Goal: Information Seeking & Learning: Learn about a topic

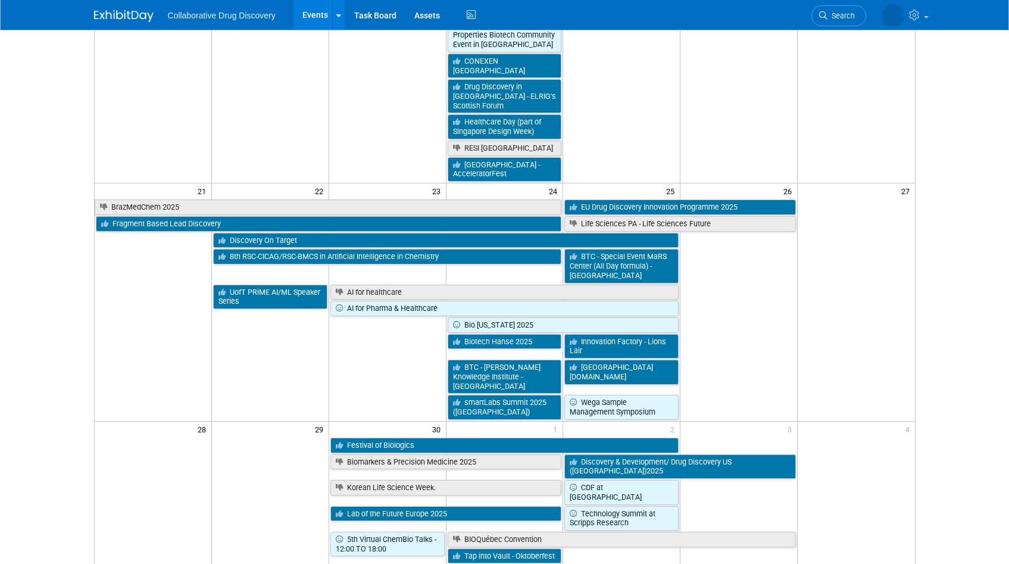
scroll to position [752, 0]
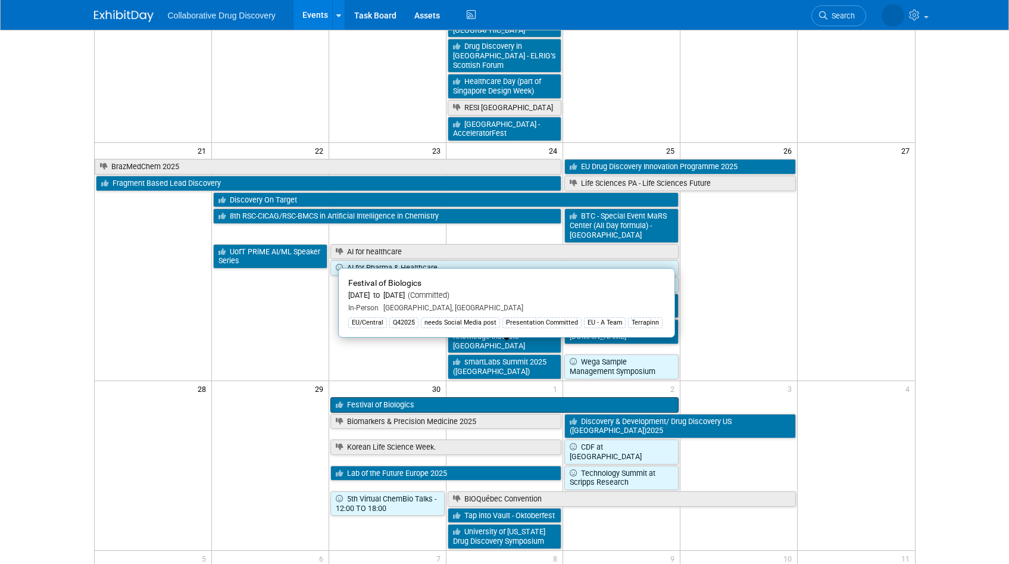
click at [600, 397] on link "Festival of Biologics" at bounding box center [504, 404] width 349 height 15
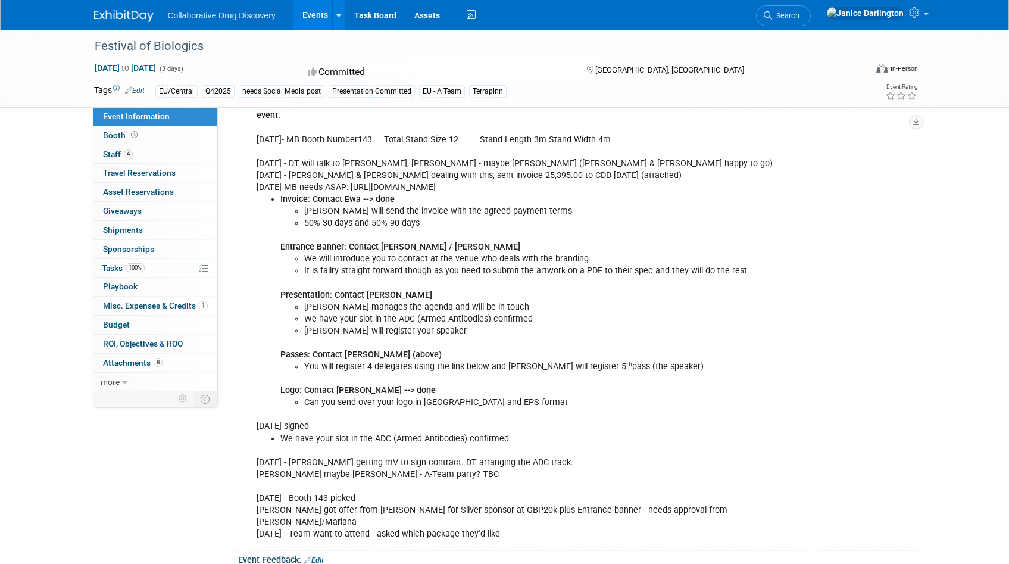
scroll to position [1118, 0]
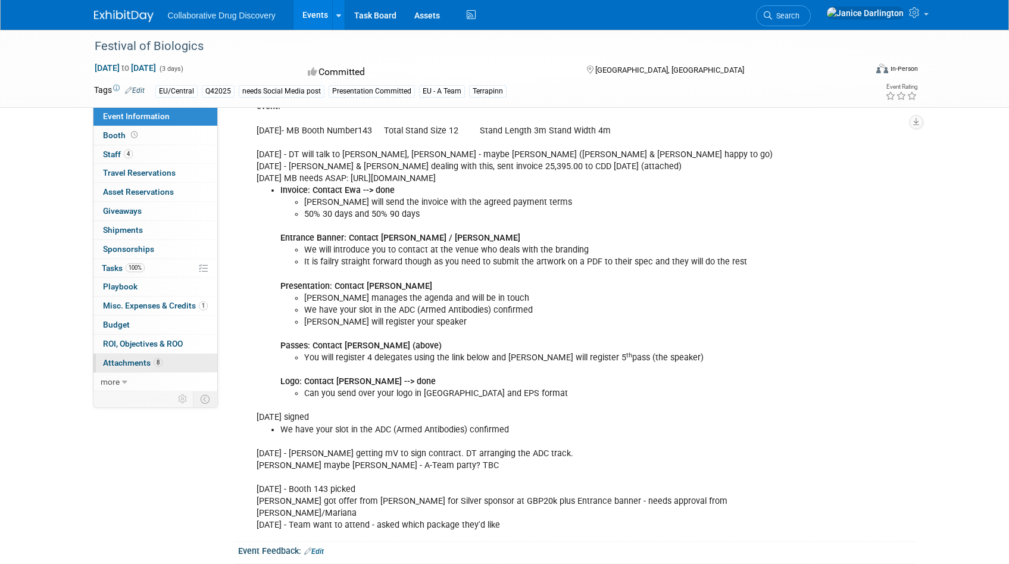
click at [138, 362] on span "Attachments 8" at bounding box center [133, 363] width 60 height 10
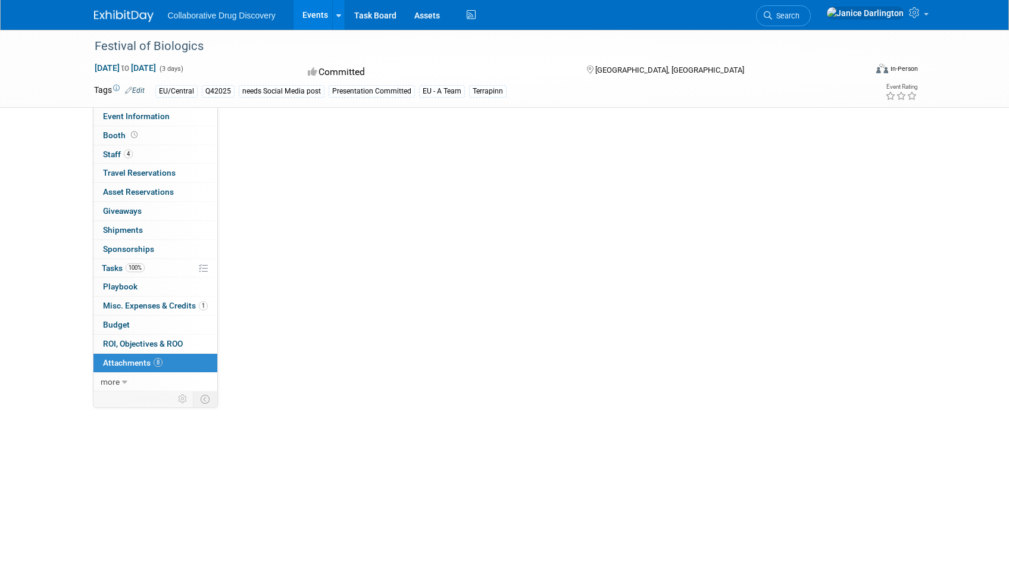
scroll to position [0, 0]
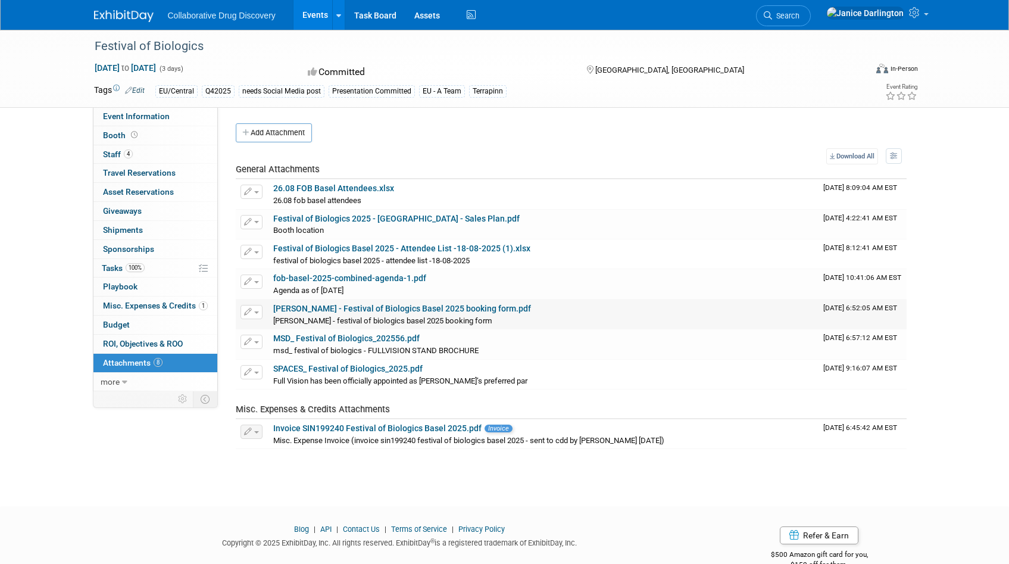
click at [430, 305] on link "Mel Berg - Festival of Biologics Basel 2025 booking form.pdf" at bounding box center [402, 308] width 258 height 10
click at [799, 11] on span "Search" at bounding box center [785, 15] width 27 height 9
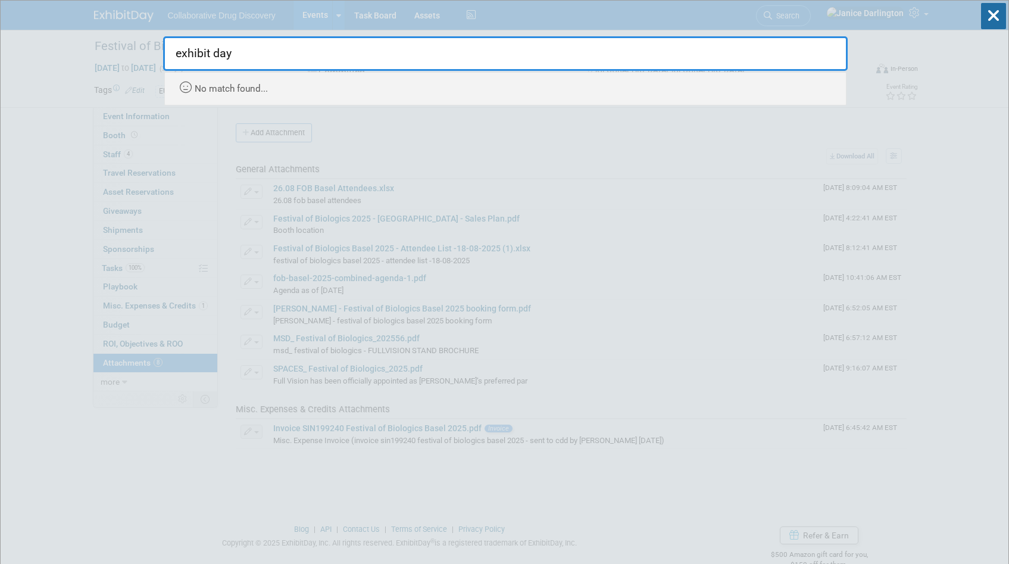
click at [286, 54] on input "exhibit day" at bounding box center [505, 53] width 684 height 35
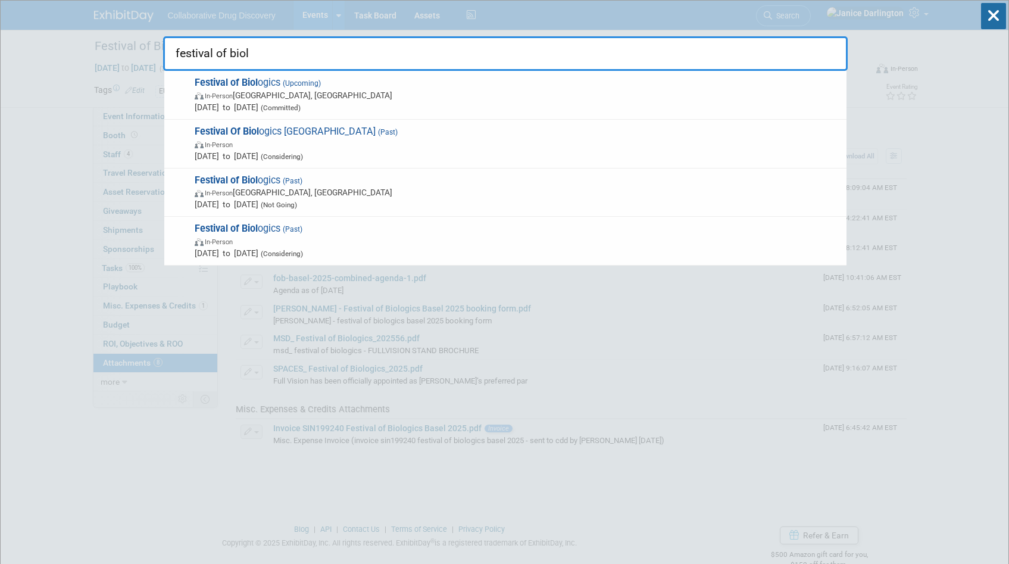
type input "festival of biol"
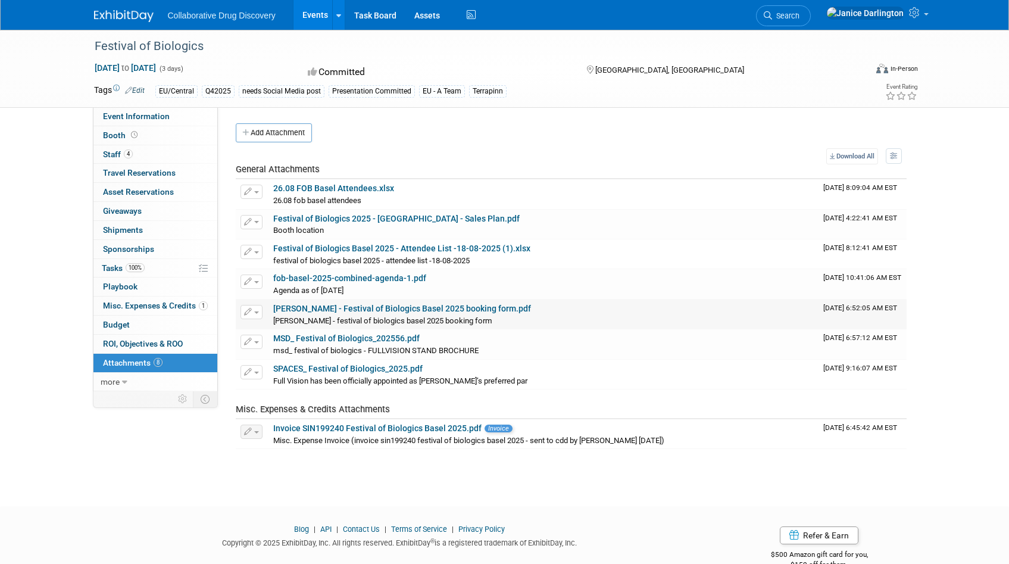
click at [368, 317] on span "mel berg - festival of biologics basel 2025 booking form" at bounding box center [382, 320] width 219 height 9
click at [491, 309] on link "Mel Berg - Festival of Biologics Basel 2025 booking form.pdf" at bounding box center [402, 308] width 258 height 10
click at [317, 11] on link "Events" at bounding box center [314, 15] width 43 height 30
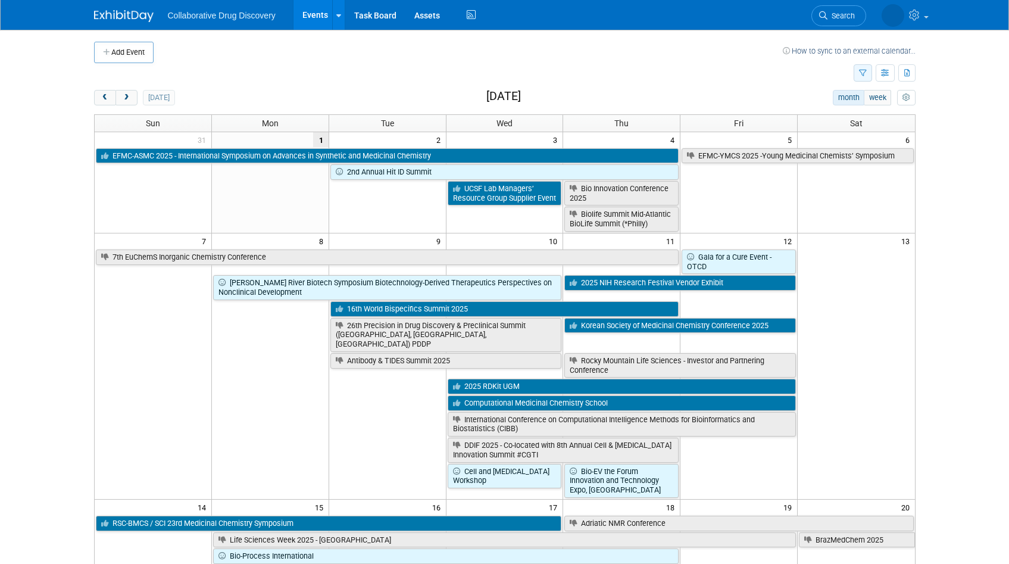
click at [862, 76] on icon "button" at bounding box center [863, 74] width 8 height 8
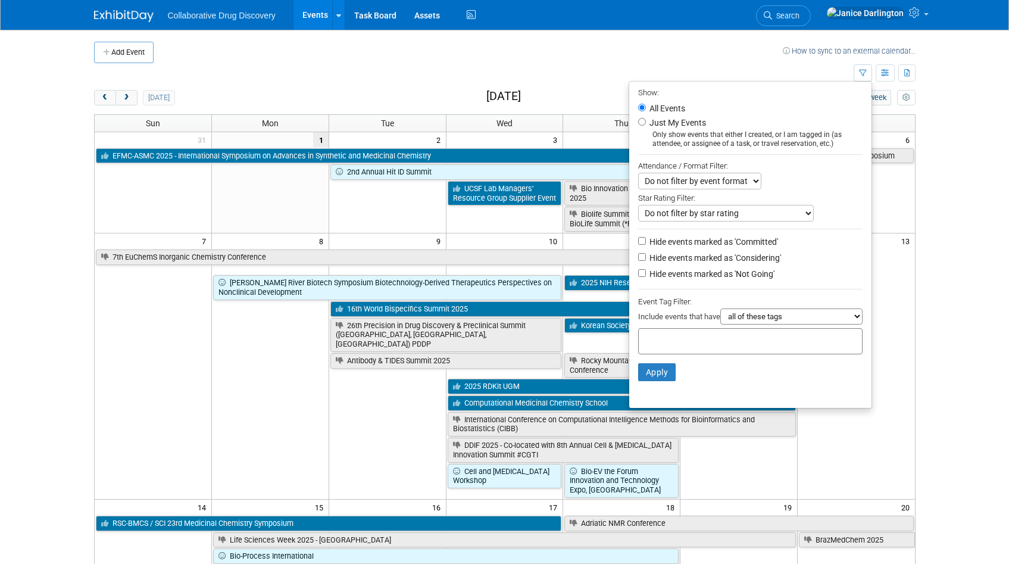
click at [696, 185] on select "Do not filter by event format Only show In-Person events Only show Virtual even…" at bounding box center [699, 181] width 123 height 17
click at [771, 211] on select "Do not filter by star rating Only show events with no ratings (0 stars) Only sh…" at bounding box center [726, 213] width 176 height 17
click at [638, 205] on select "Do not filter by star rating Only show events with no ratings (0 stars) Only sh…" at bounding box center [726, 213] width 176 height 17
click at [802, 183] on div "Do not filter by event format Only show In-Person events Only show Virtual even…" at bounding box center [750, 181] width 224 height 17
click at [967, 193] on body "Collaborative Drug Discovery Events Add Event Bulk Upload Events Shareable Even…" at bounding box center [504, 282] width 1009 height 564
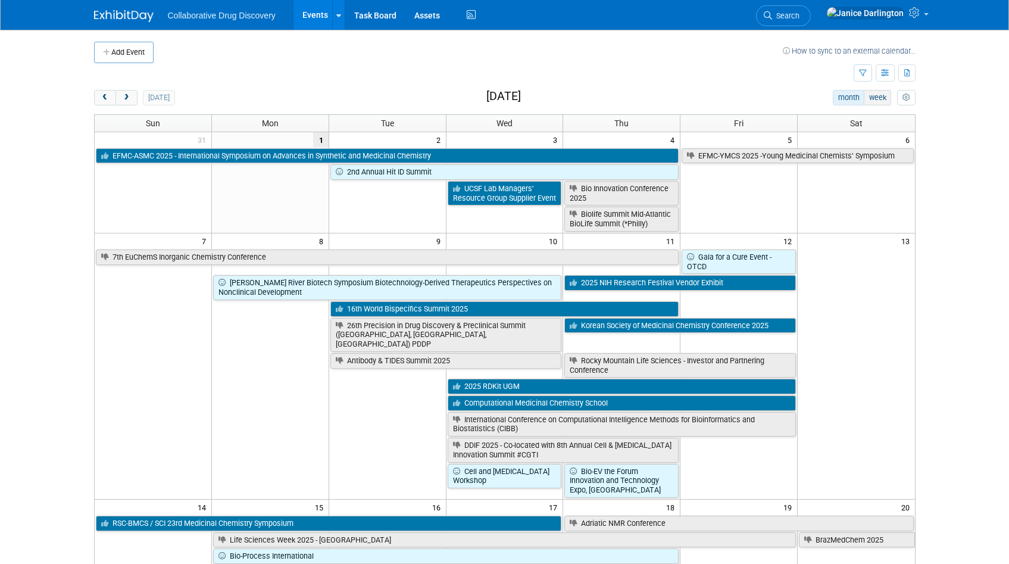
click at [888, 101] on button "week" at bounding box center [876, 97] width 27 height 15
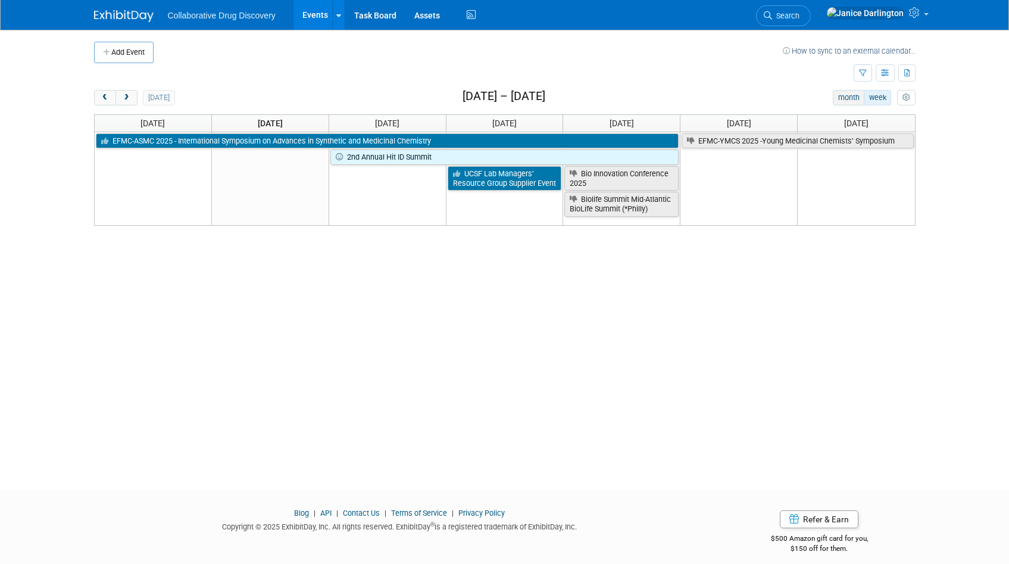
click at [843, 104] on button "month" at bounding box center [849, 97] width 32 height 15
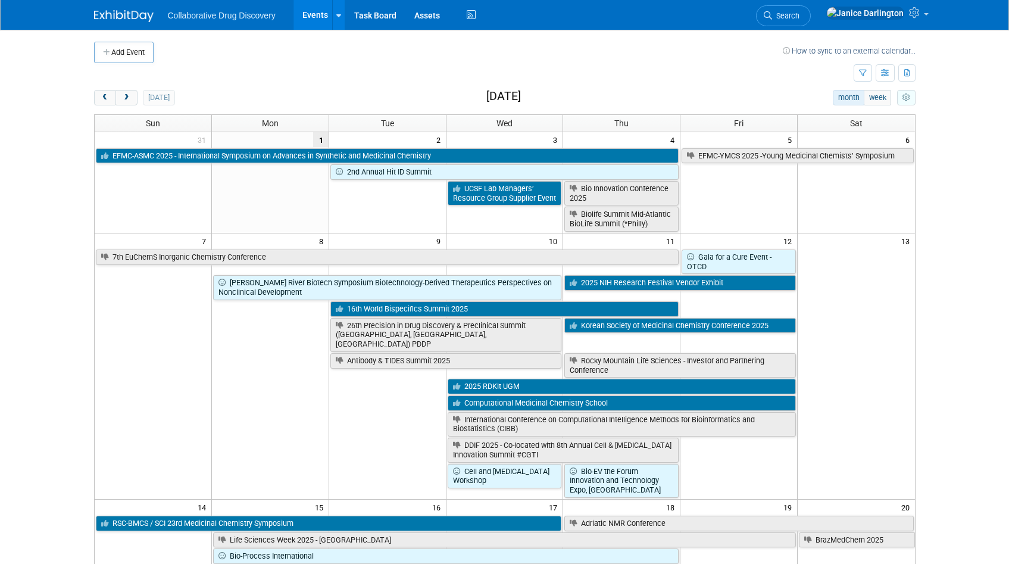
click at [910, 99] on button "myCustomButton" at bounding box center [906, 97] width 18 height 15
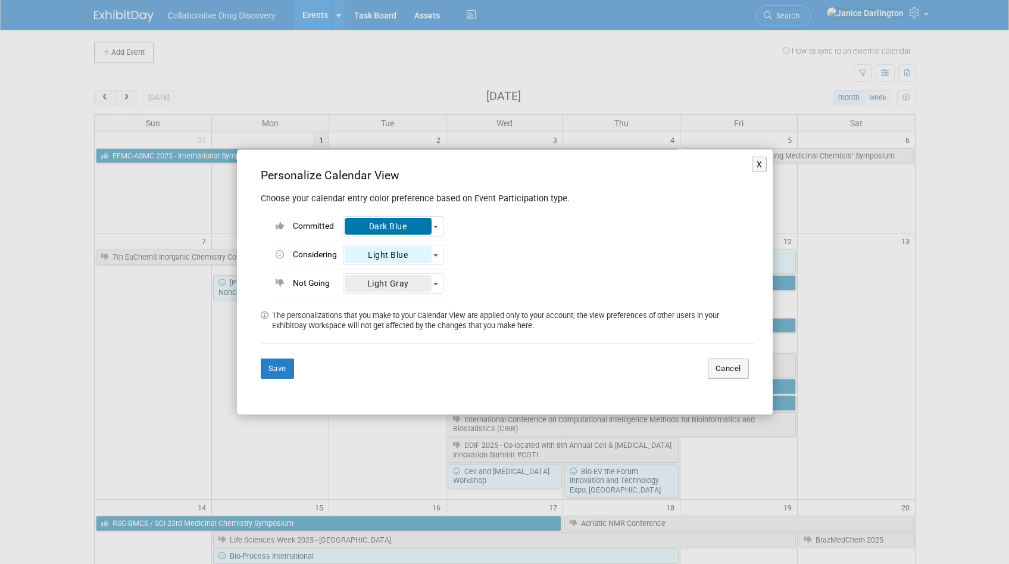
click at [768, 164] on div "X Personalize Calendar View Choose your calendar entry color preference based o…" at bounding box center [505, 281] width 536 height 264
click at [766, 165] on button "X" at bounding box center [759, 164] width 15 height 15
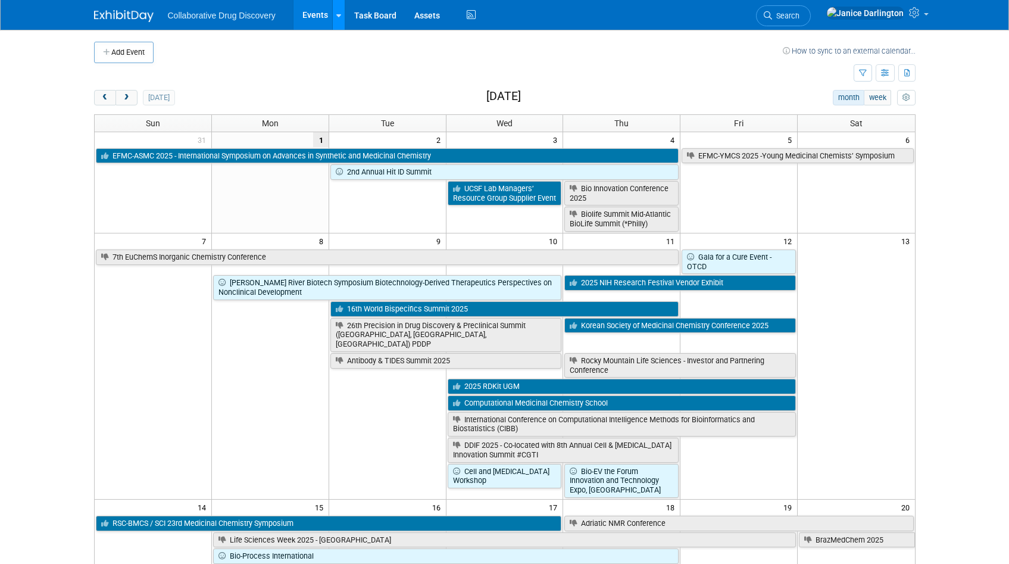
click at [337, 18] on icon at bounding box center [338, 16] width 5 height 8
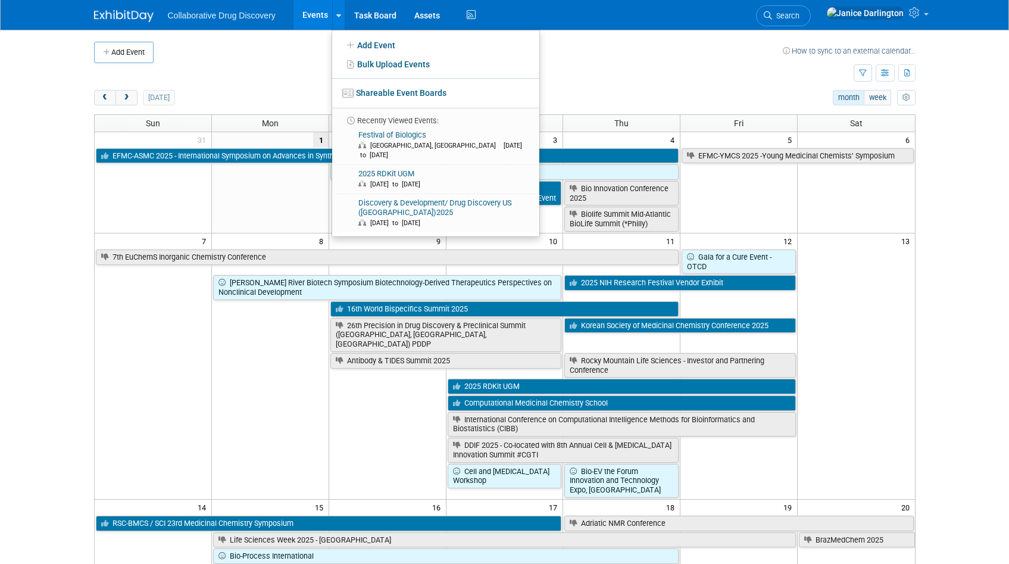
click at [297, 68] on td at bounding box center [473, 73] width 759 height 21
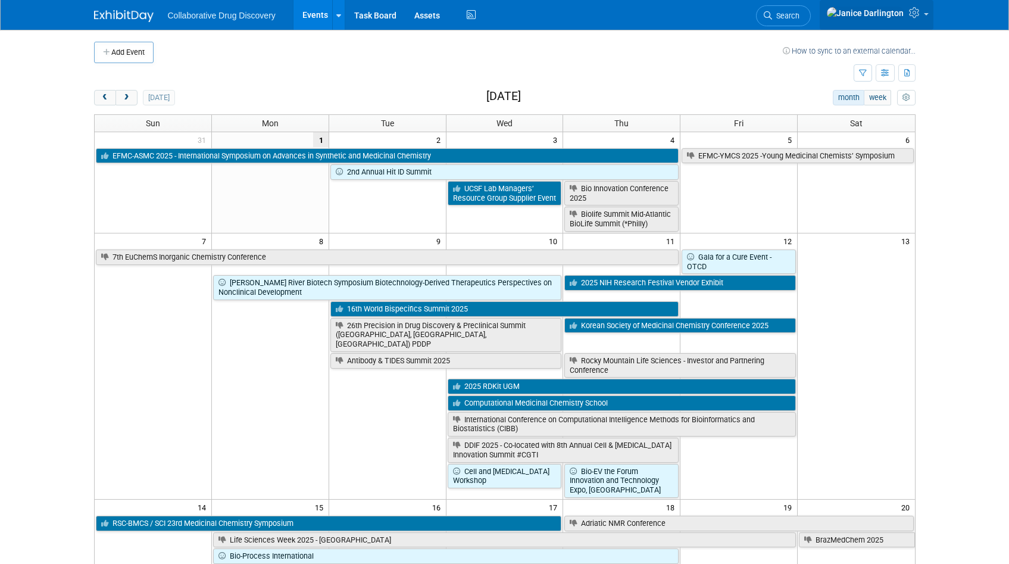
click at [906, 16] on link at bounding box center [876, 15] width 114 height 30
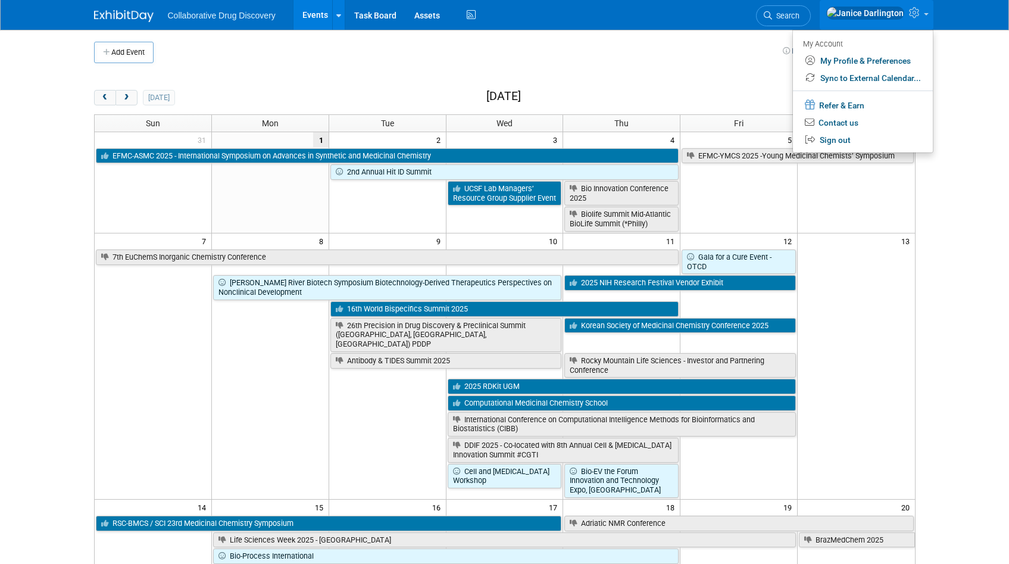
click at [953, 57] on body "Collaborative Drug Discovery Events Add Event Bulk Upload Events Shareable Even…" at bounding box center [504, 282] width 1009 height 564
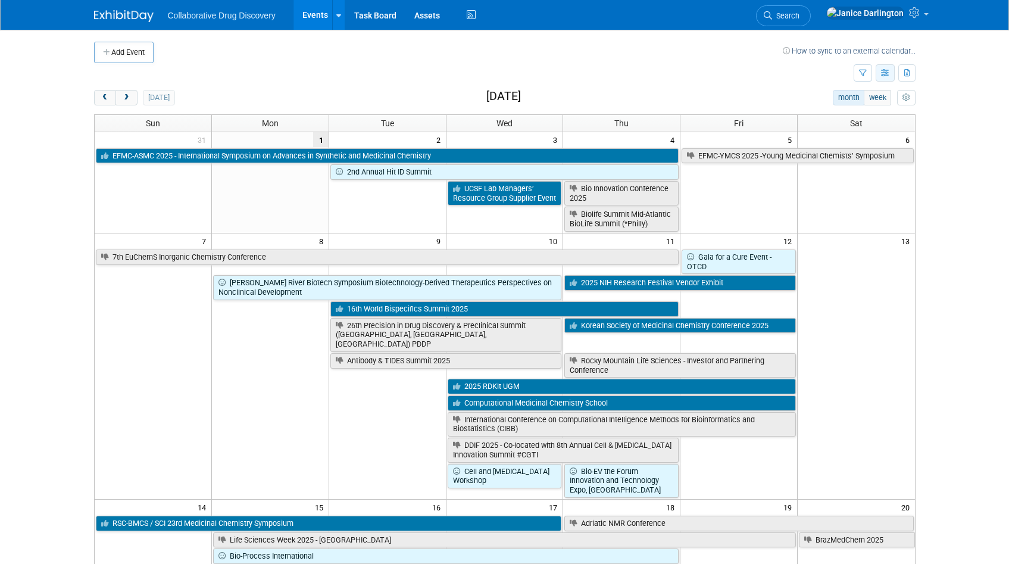
click at [887, 80] on button "button" at bounding box center [884, 72] width 19 height 17
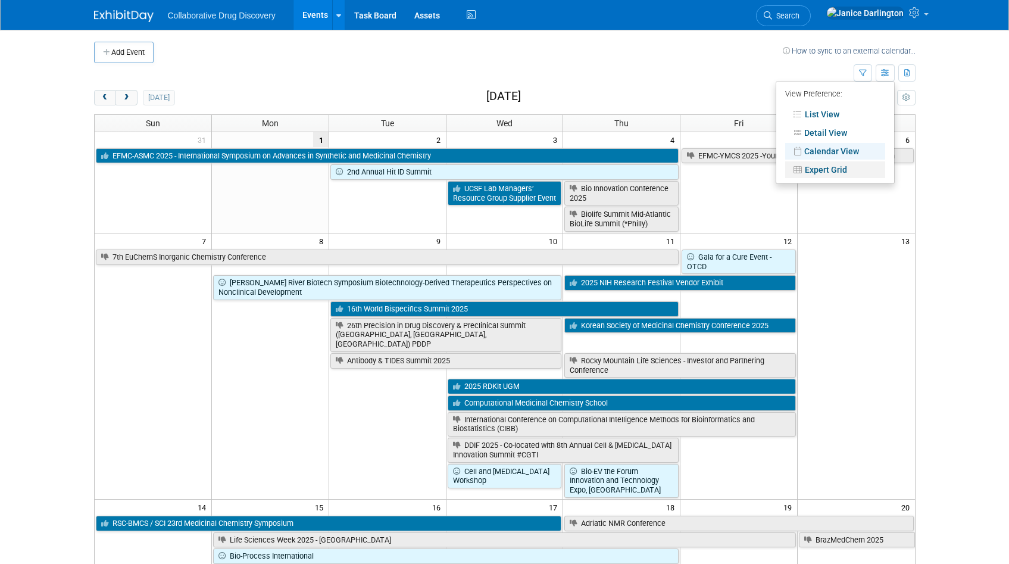
click at [838, 170] on link "Expert Grid" at bounding box center [835, 169] width 100 height 17
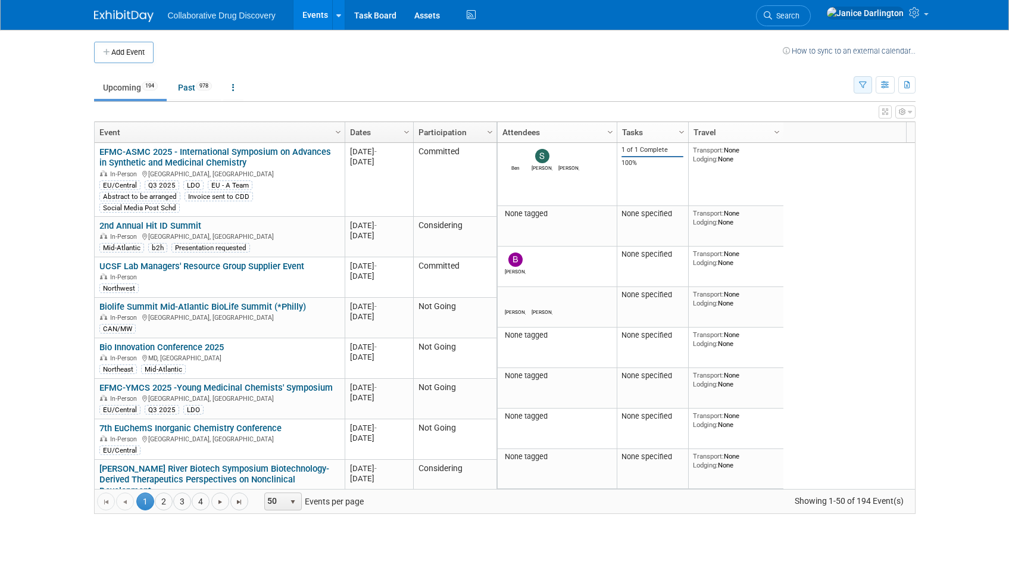
click at [867, 87] on button "button" at bounding box center [862, 84] width 18 height 17
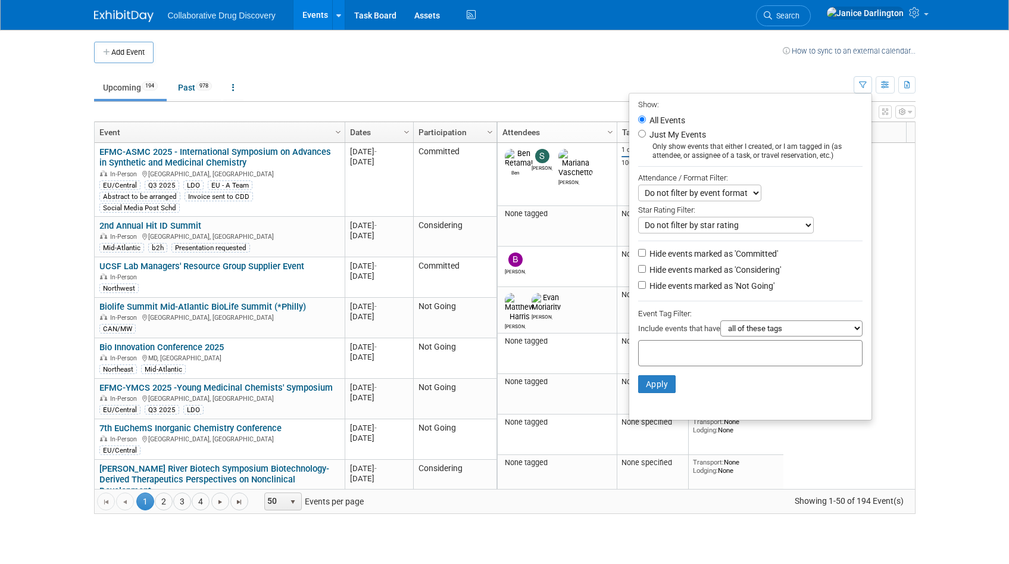
click at [731, 330] on select "all of these tags any one of these tags only and exactly these specific tags" at bounding box center [791, 328] width 142 height 16
select select "any"
click at [720, 322] on select "all of these tags any one of these tags only and exactly these specific tags" at bounding box center [791, 328] width 142 height 16
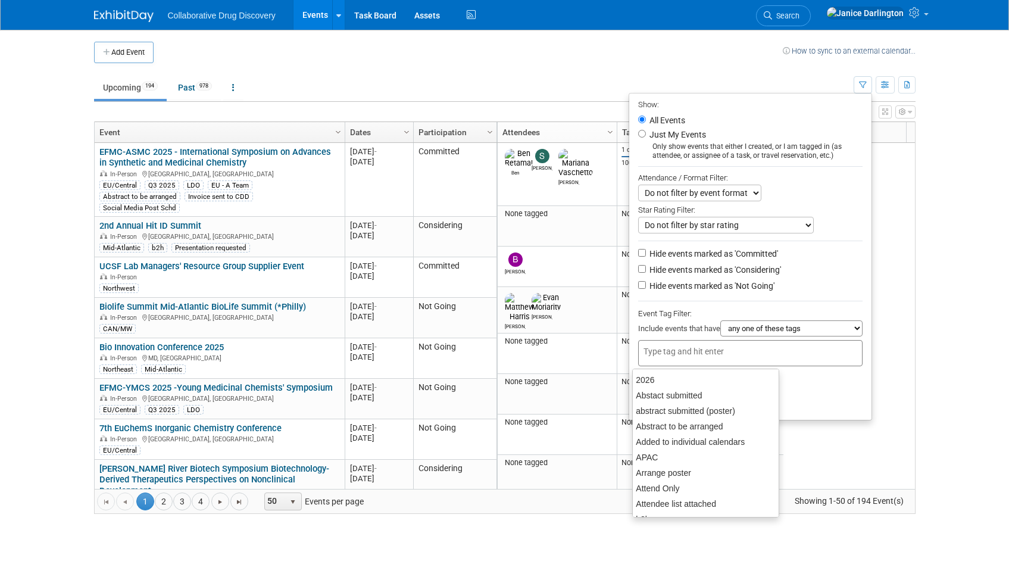
click at [662, 355] on input "text" at bounding box center [690, 351] width 95 height 12
type input "EU"
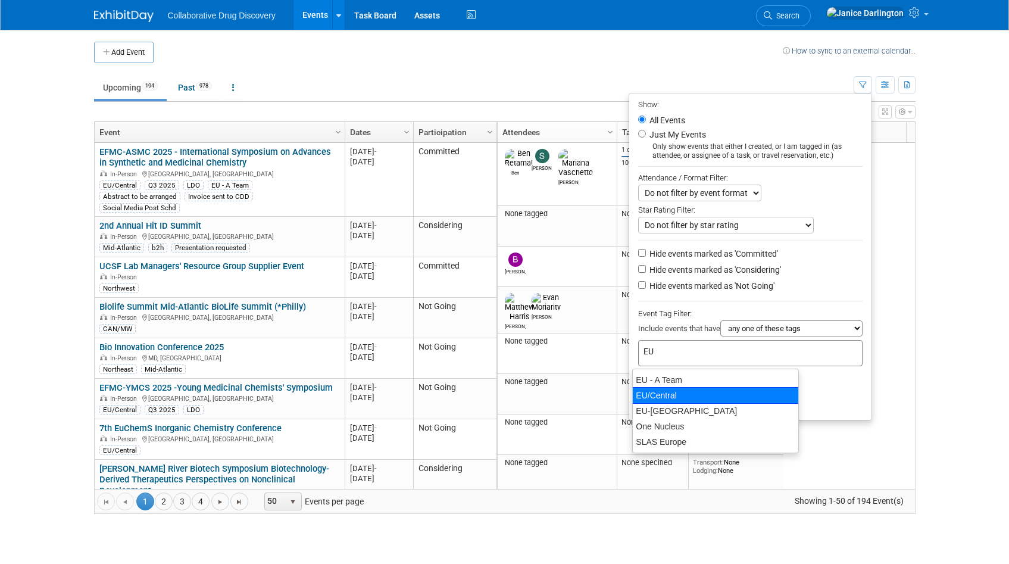
click at [667, 387] on div "EU/Central" at bounding box center [715, 395] width 167 height 17
type input "EU/Central"
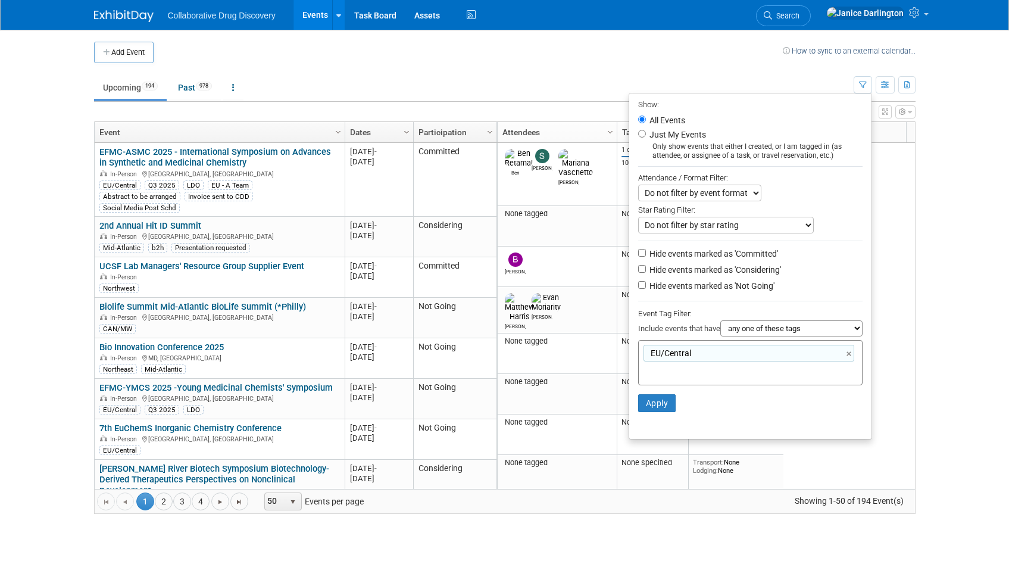
click at [641, 414] on li "Apply Clear Filters" at bounding box center [750, 403] width 242 height 36
click at [642, 411] on button "Apply" at bounding box center [657, 403] width 38 height 18
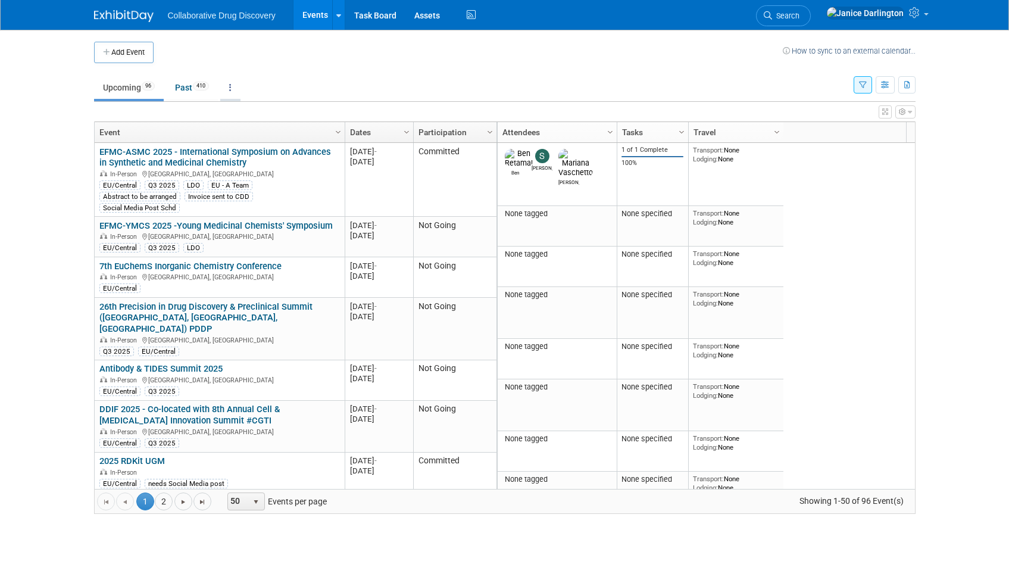
click at [231, 85] on icon at bounding box center [230, 87] width 2 height 8
click at [243, 139] on link "Grouped Annually Events grouped by year" at bounding box center [267, 141] width 95 height 26
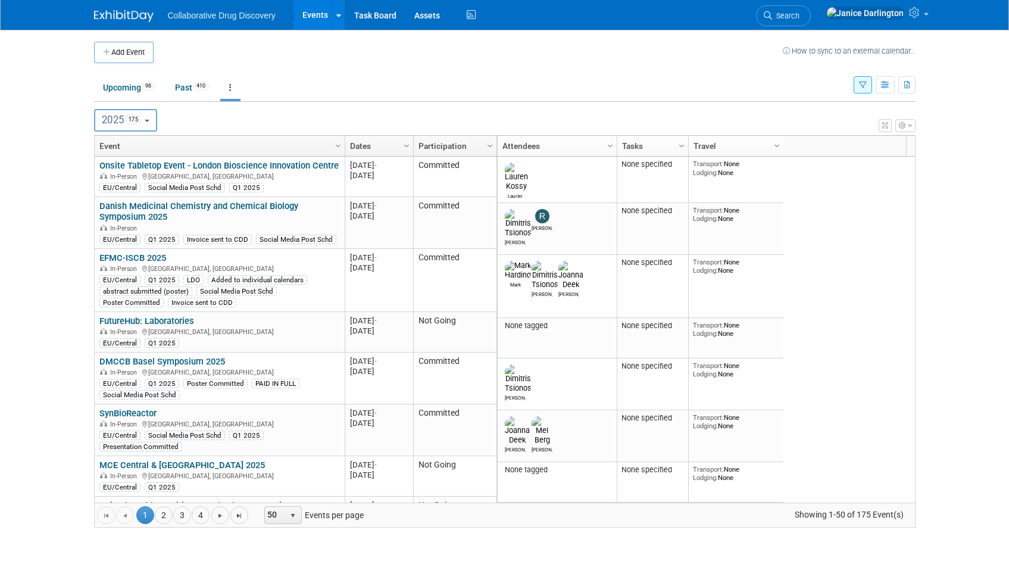
click at [863, 88] on icon "button" at bounding box center [863, 86] width 8 height 8
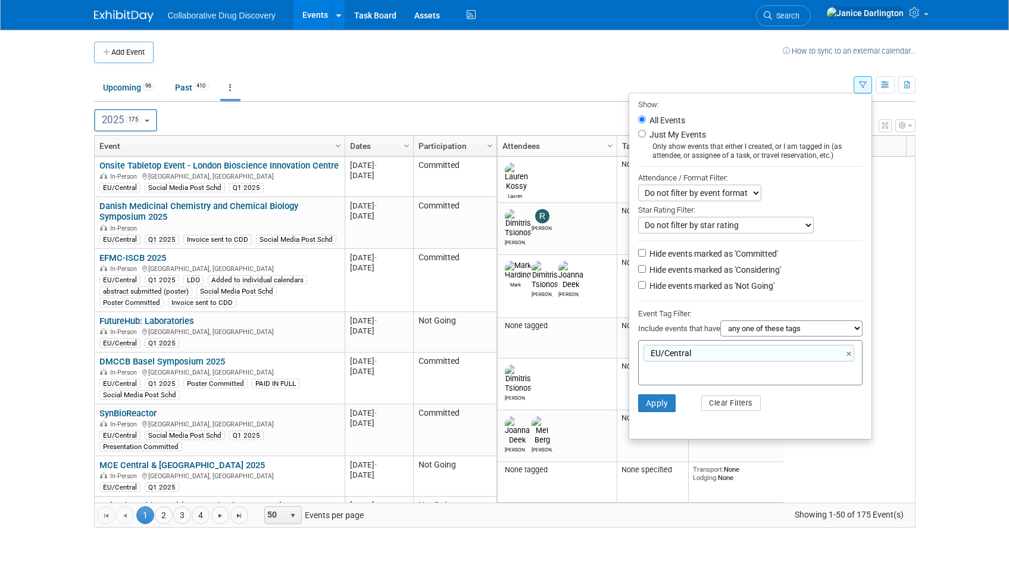
click at [654, 197] on select "Do not filter by event format Only show In-Person events Only show Virtual even…" at bounding box center [699, 192] width 123 height 17
click at [638, 185] on select "Do not filter by event format Only show In-Person events Only show Virtual even…" at bounding box center [699, 192] width 123 height 17
click at [680, 191] on select "Do not filter by event format Only show In-Person events Only show Virtual even…" at bounding box center [699, 192] width 123 height 17
select select "1"
click at [638, 185] on select "Do not filter by event format Only show In-Person events Only show Virtual even…" at bounding box center [699, 192] width 123 height 17
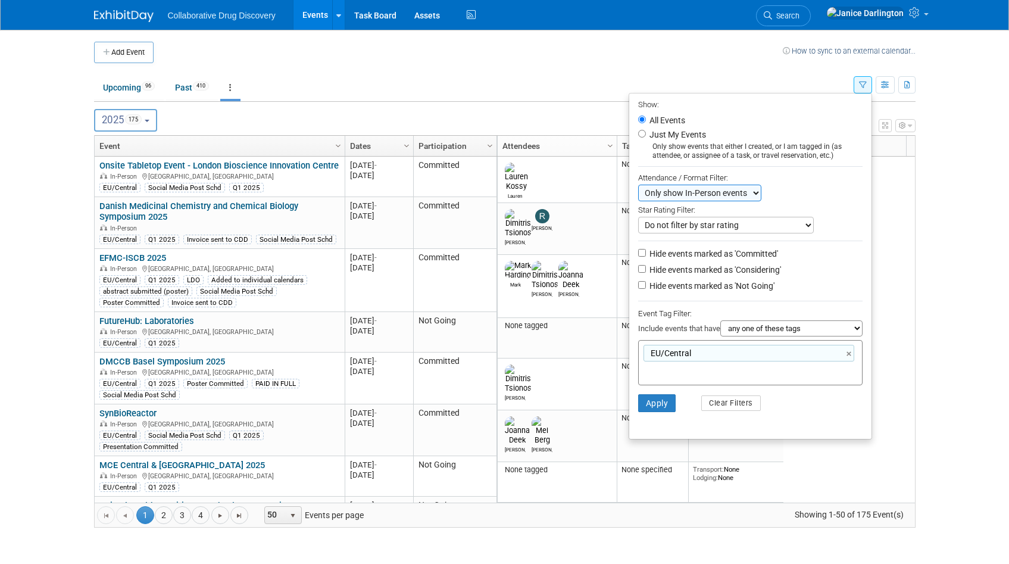
click at [677, 225] on select "Do not filter by star rating Only show events with no ratings (0 stars) Only sh…" at bounding box center [726, 225] width 176 height 17
click at [638, 271] on input "Hide events marked as 'Considering'" at bounding box center [642, 269] width 8 height 8
checkbox input "true"
click at [638, 284] on input "Hide events marked as 'Not Going'" at bounding box center [642, 285] width 8 height 8
checkbox input "true"
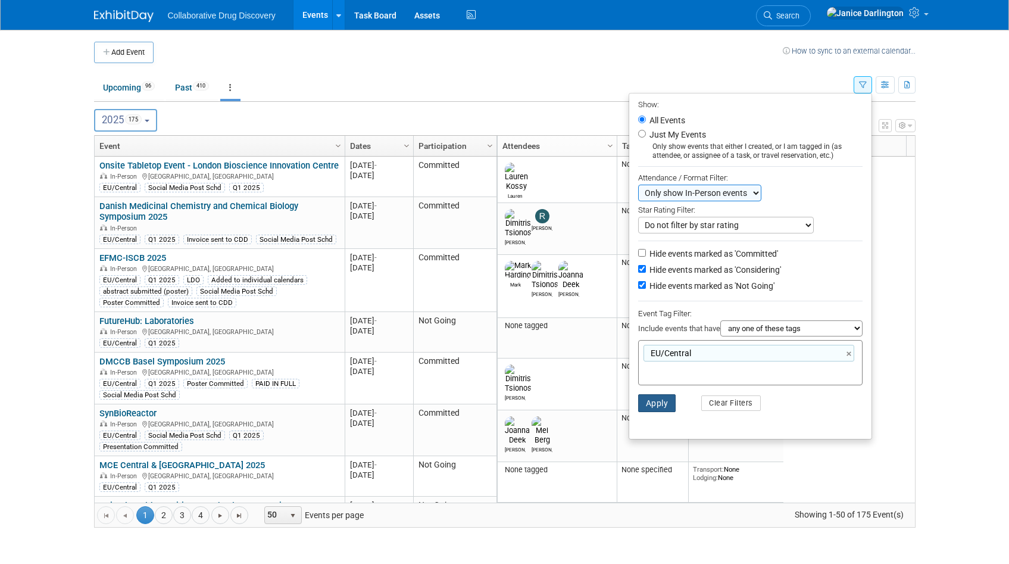
click at [652, 405] on button "Apply" at bounding box center [657, 403] width 38 height 18
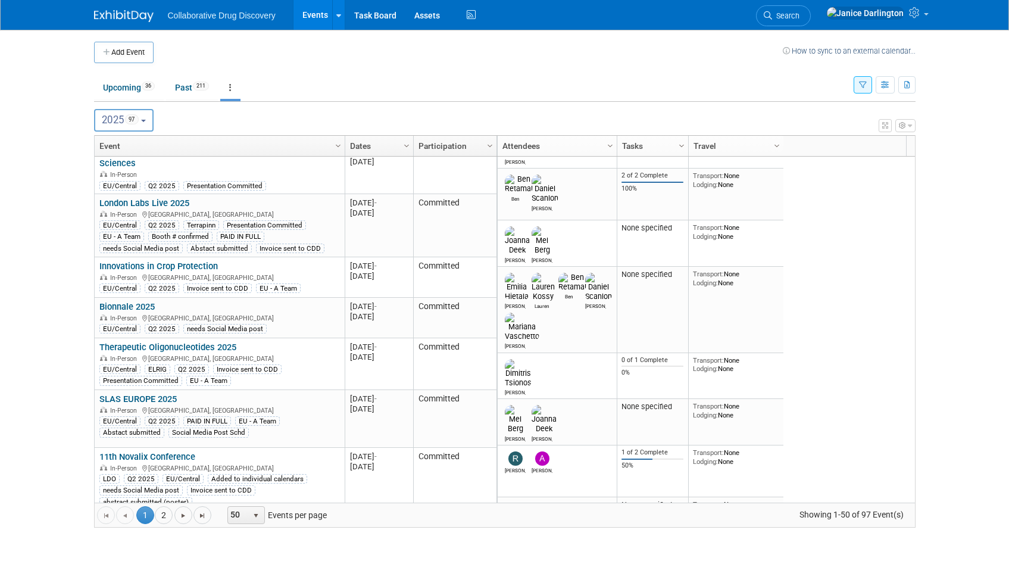
scroll to position [1754, 0]
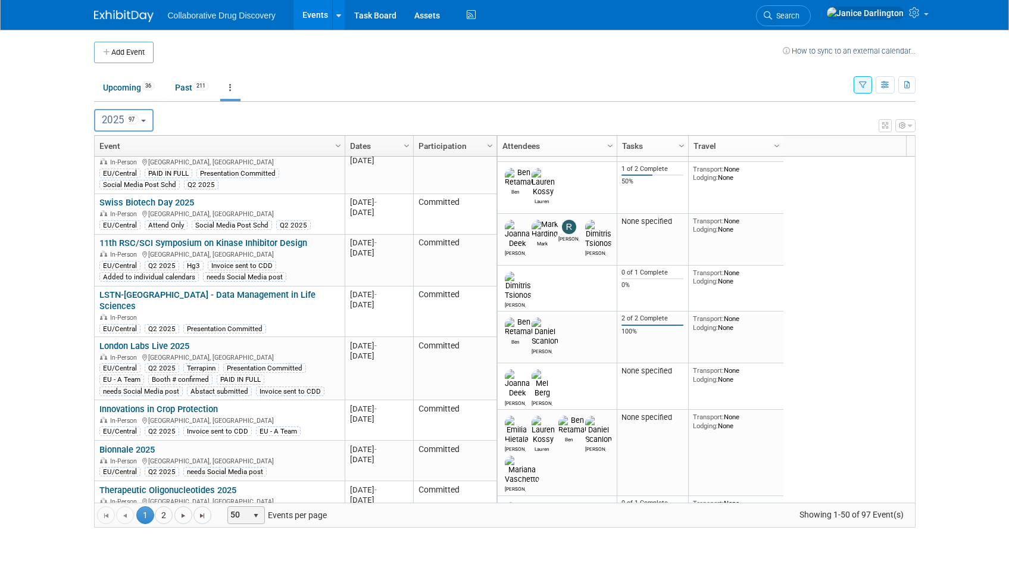
click at [232, 514] on span "50" at bounding box center [238, 514] width 20 height 17
click at [249, 499] on li "100" at bounding box center [246, 495] width 34 height 16
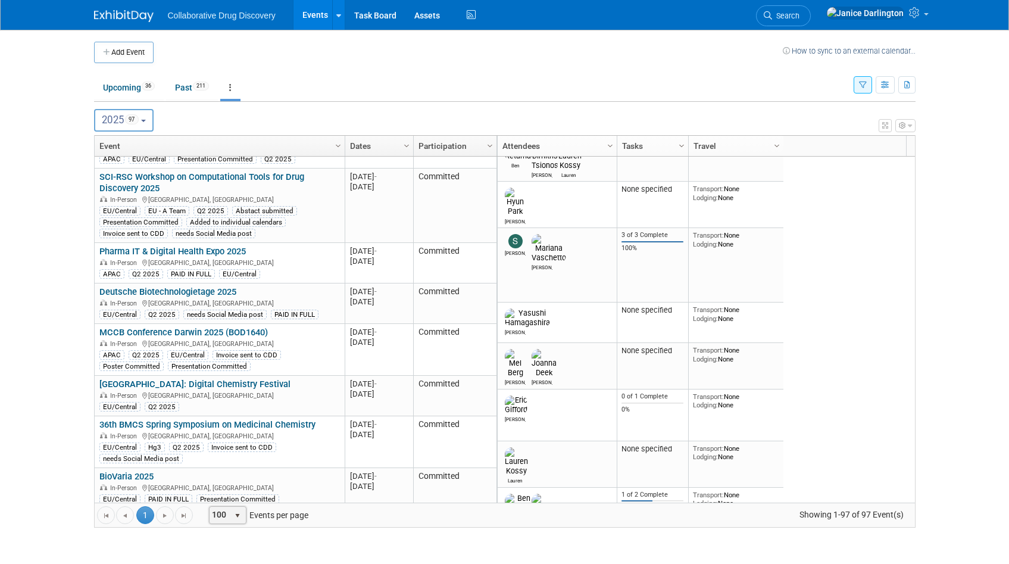
scroll to position [0, 0]
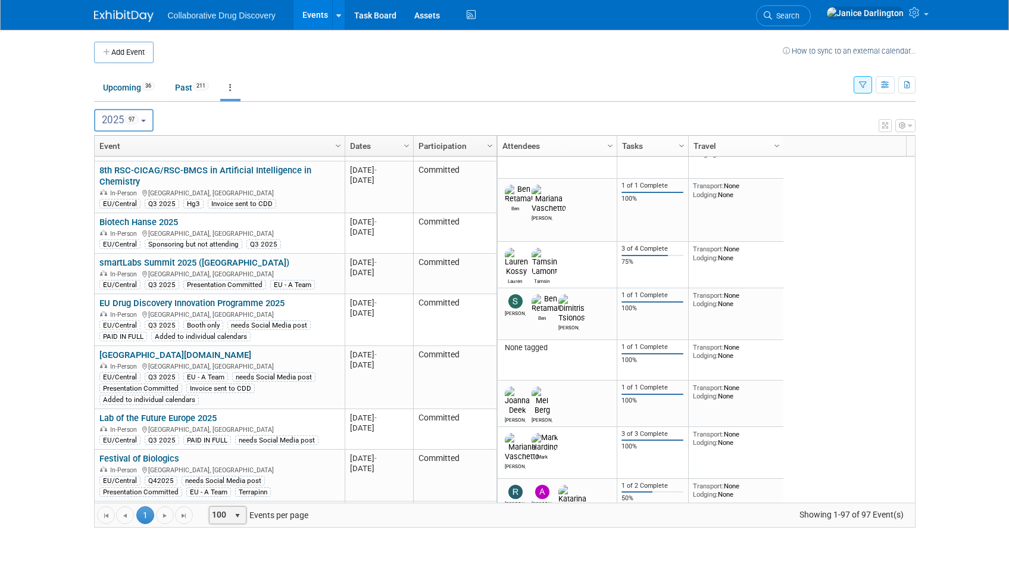
click at [569, 547] on img at bounding box center [571, 561] width 27 height 29
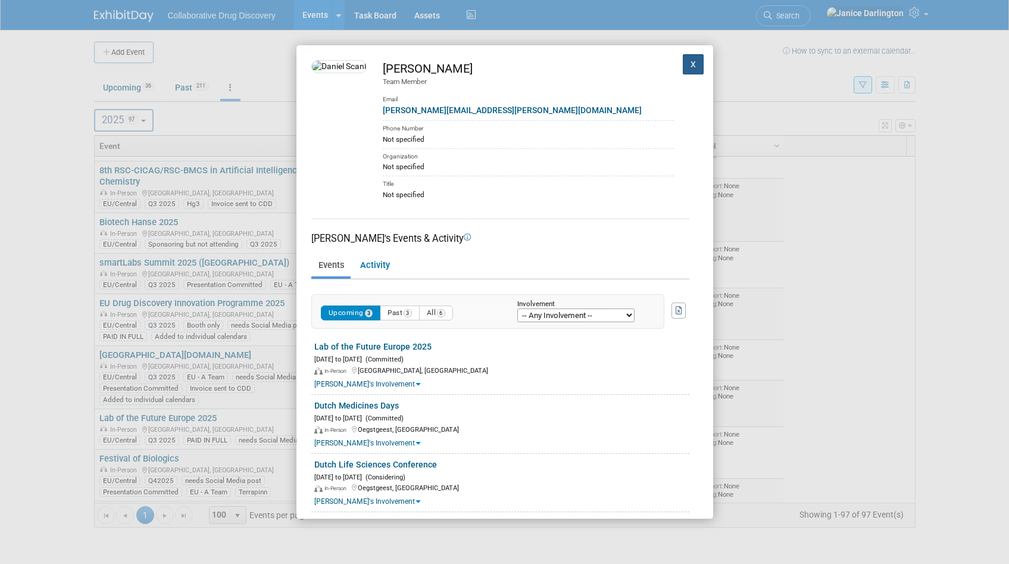
click at [691, 66] on button "X" at bounding box center [693, 64] width 21 height 20
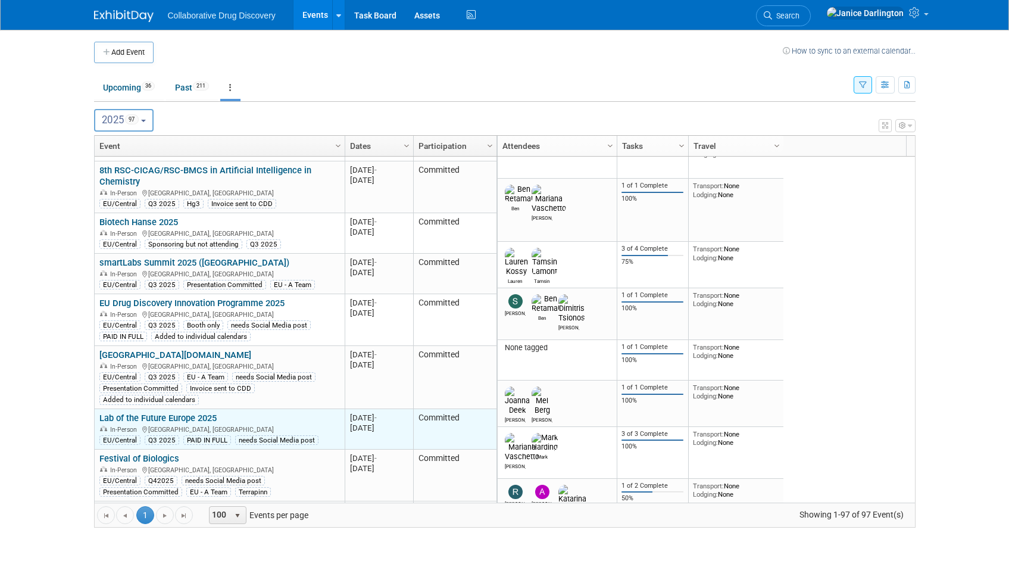
click at [161, 412] on link "Lab of the Future Europe 2025" at bounding box center [157, 417] width 117 height 11
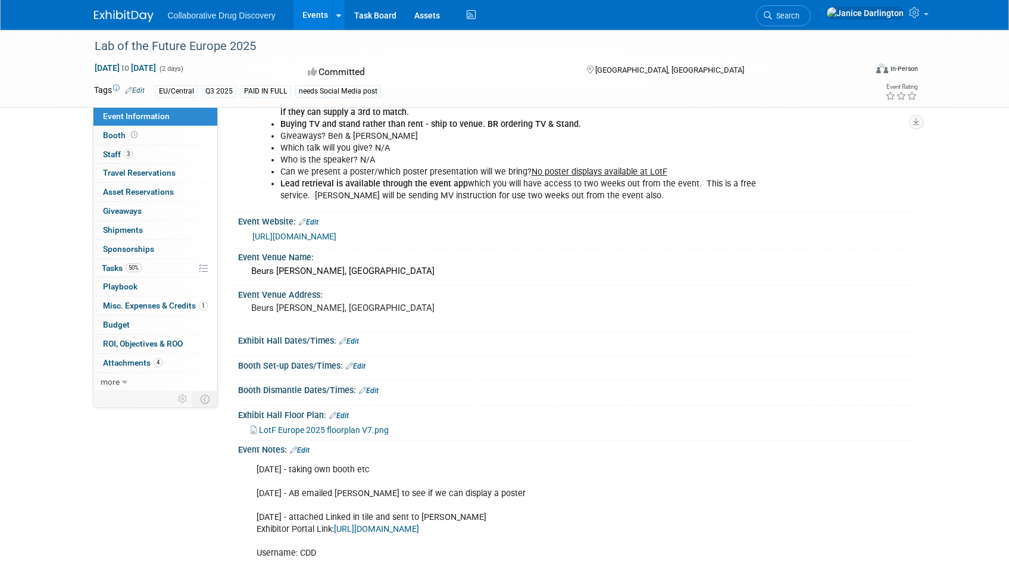
scroll to position [204, 0]
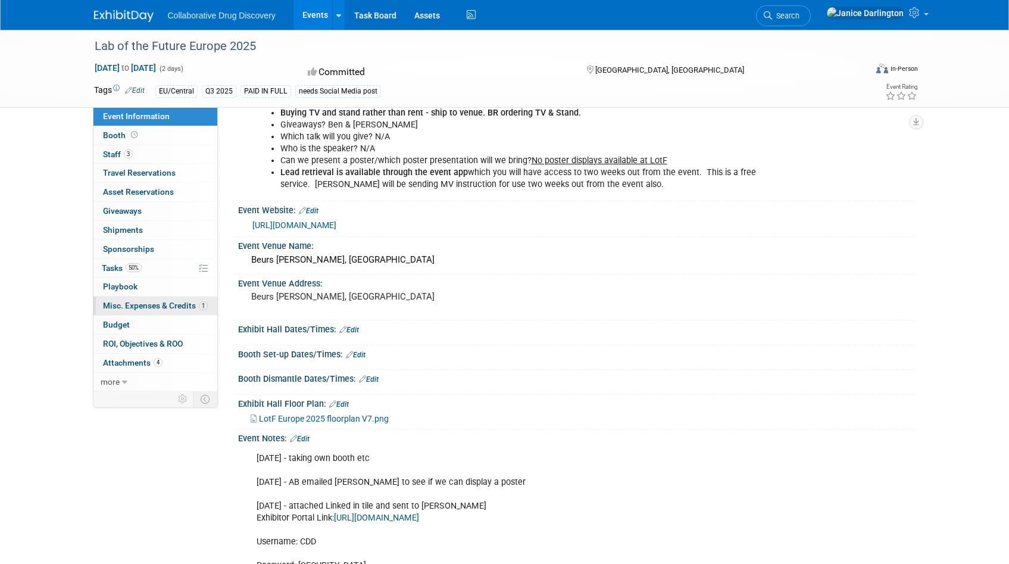
click at [149, 313] on link "1 Misc. Expenses & Credits 1" at bounding box center [155, 305] width 124 height 18
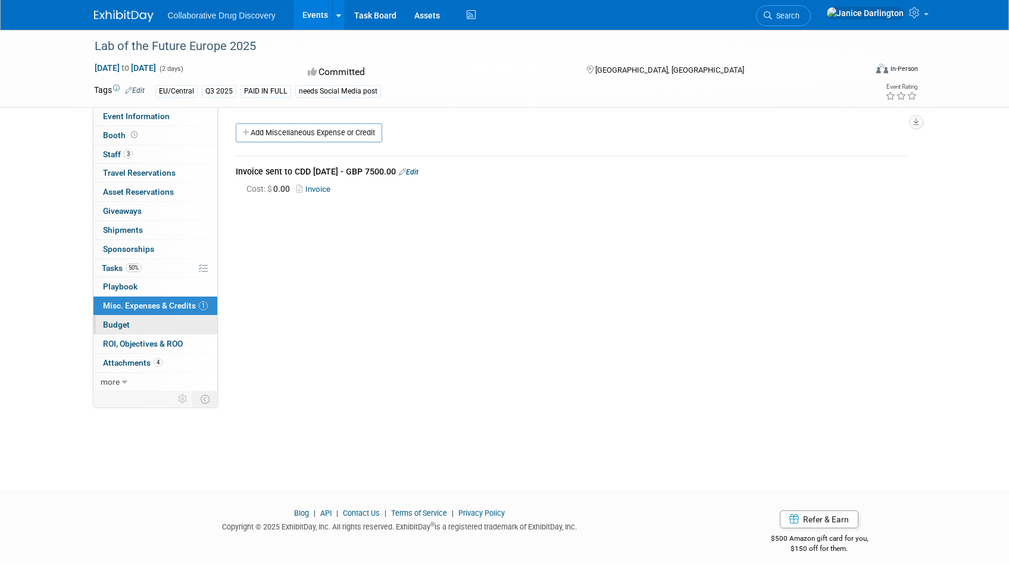
click at [108, 321] on span "Budget" at bounding box center [116, 325] width 27 height 10
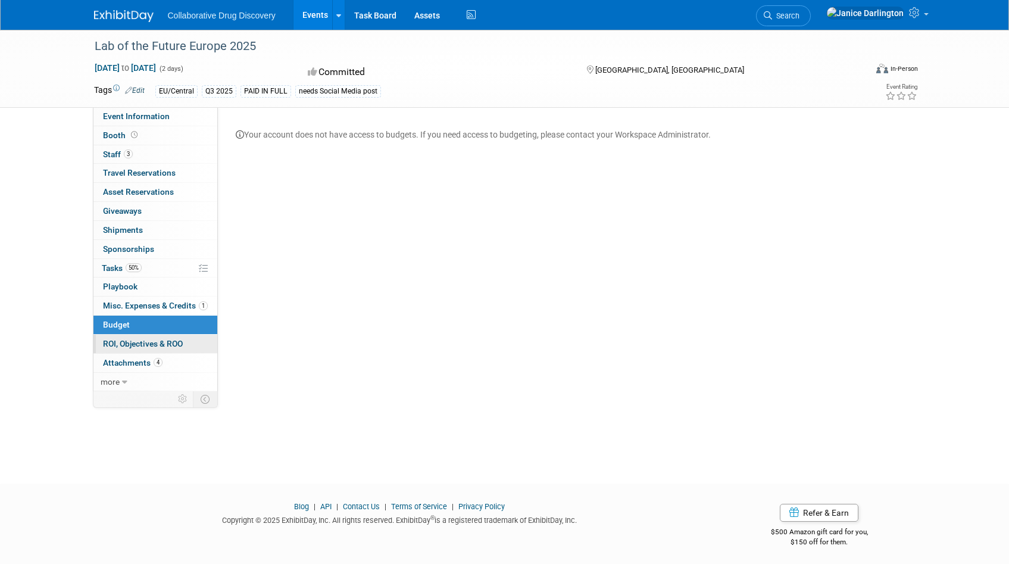
scroll to position [10, 0]
click at [118, 381] on span "more" at bounding box center [110, 382] width 19 height 10
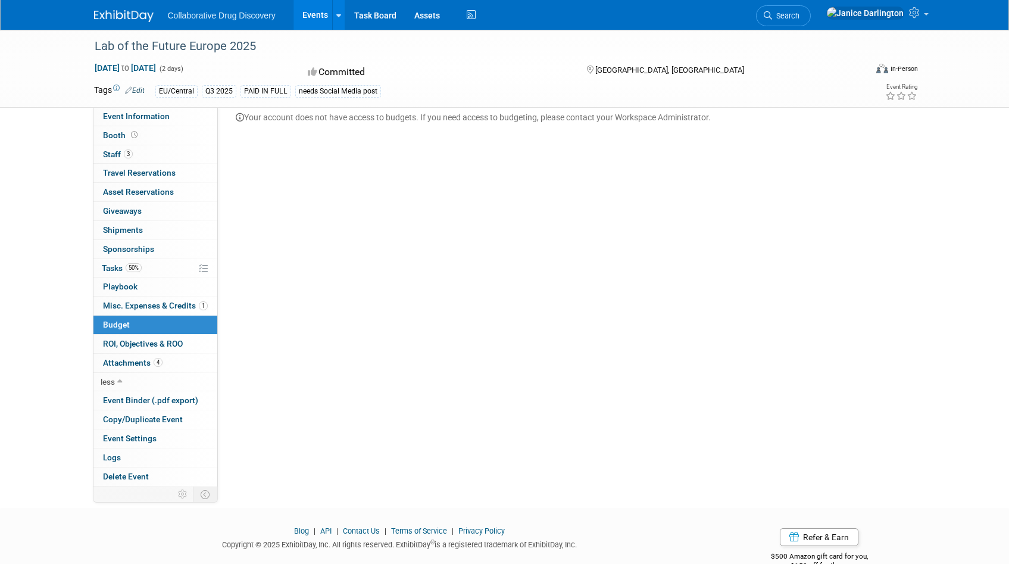
scroll to position [51, 0]
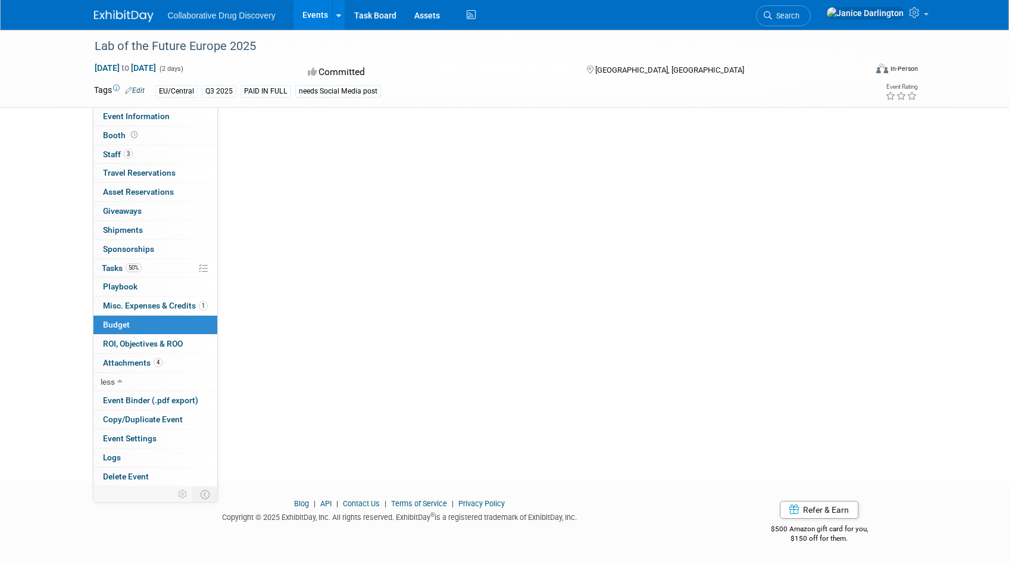
click at [132, 329] on link "Budget" at bounding box center [155, 324] width 124 height 18
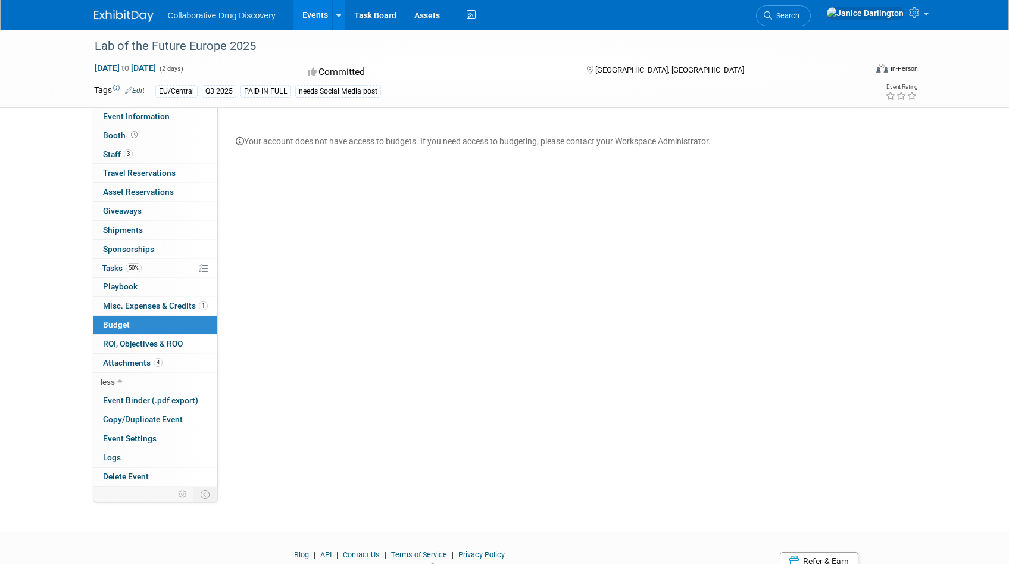
scroll to position [0, 0]
click at [177, 304] on span "Misc. Expenses & Credits 1" at bounding box center [155, 306] width 105 height 10
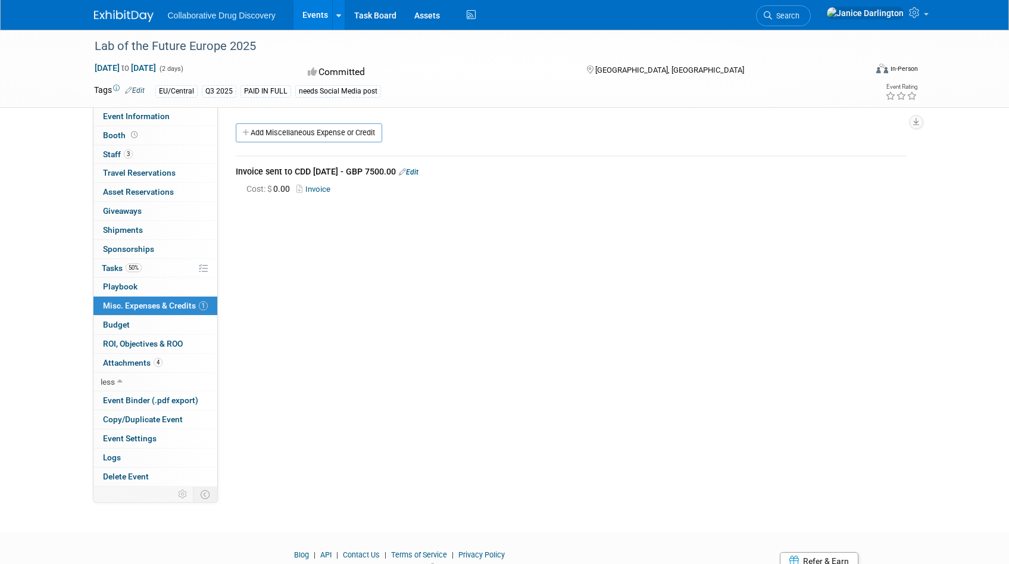
click at [150, 300] on link "1 Misc. Expenses & Credits 1" at bounding box center [155, 305] width 124 height 18
